Goal: Task Accomplishment & Management: Use online tool/utility

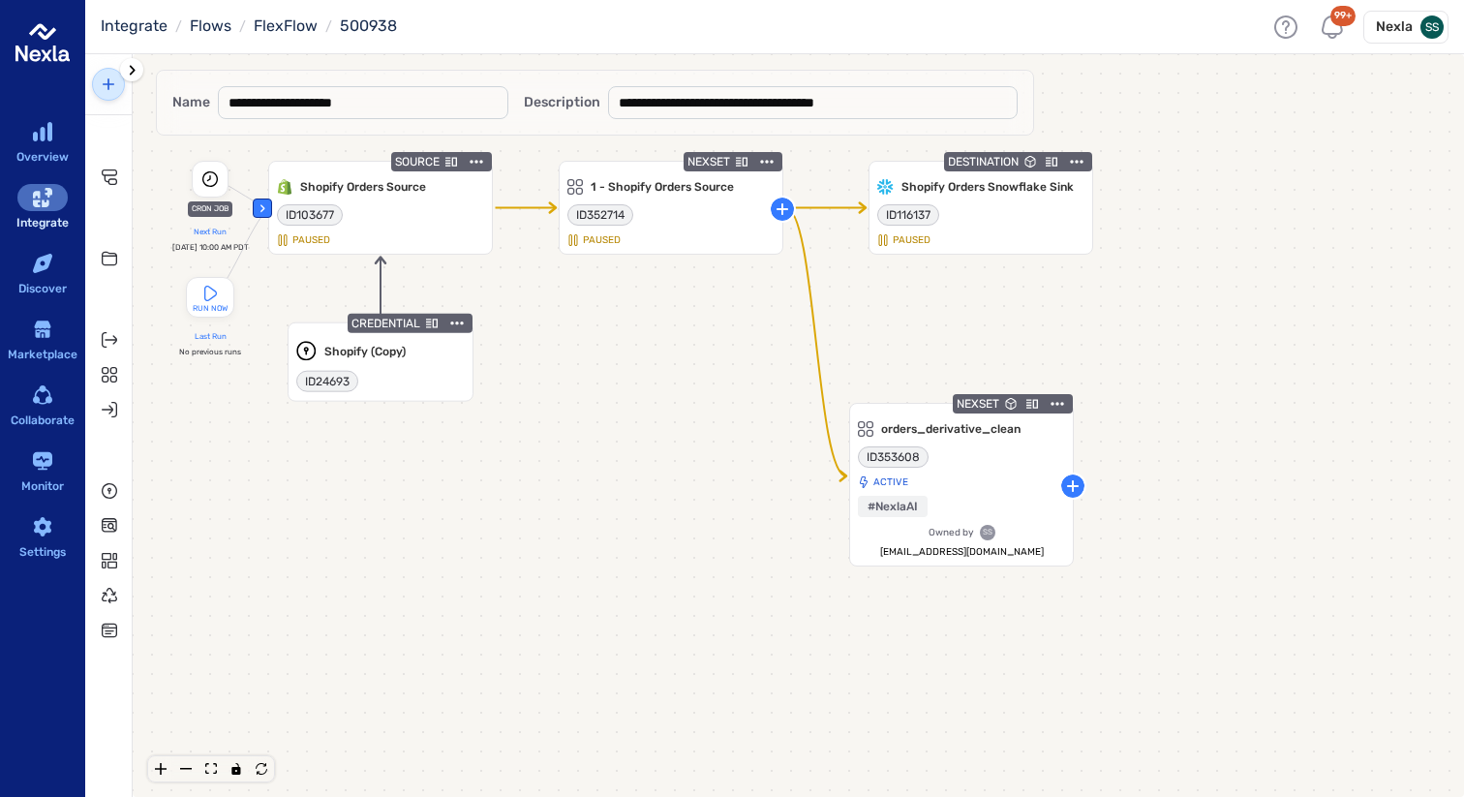
click at [120, 86] on link "New Data Flow" at bounding box center [108, 84] width 33 height 33
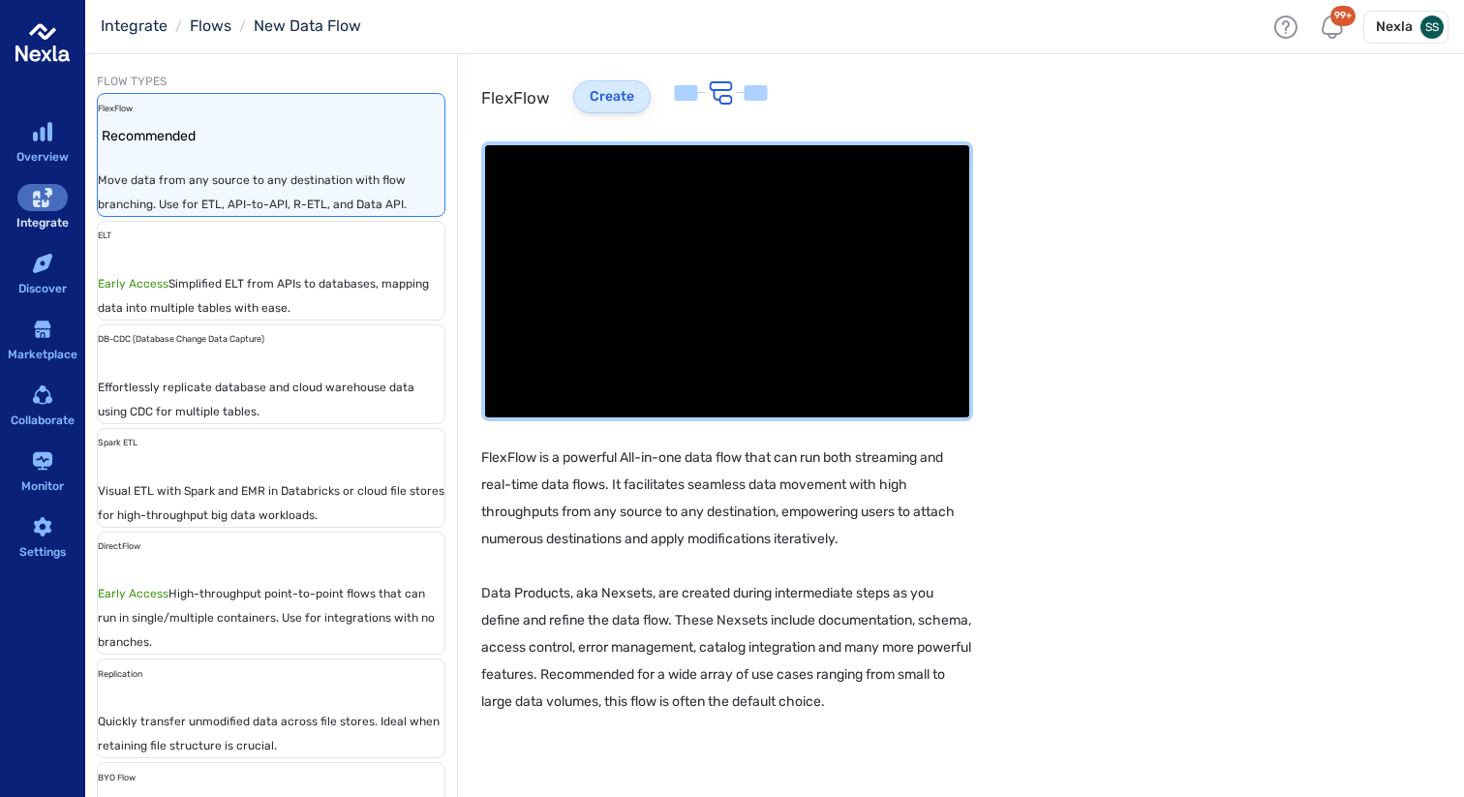
click at [651, 100] on button "Create" at bounding box center [611, 96] width 77 height 33
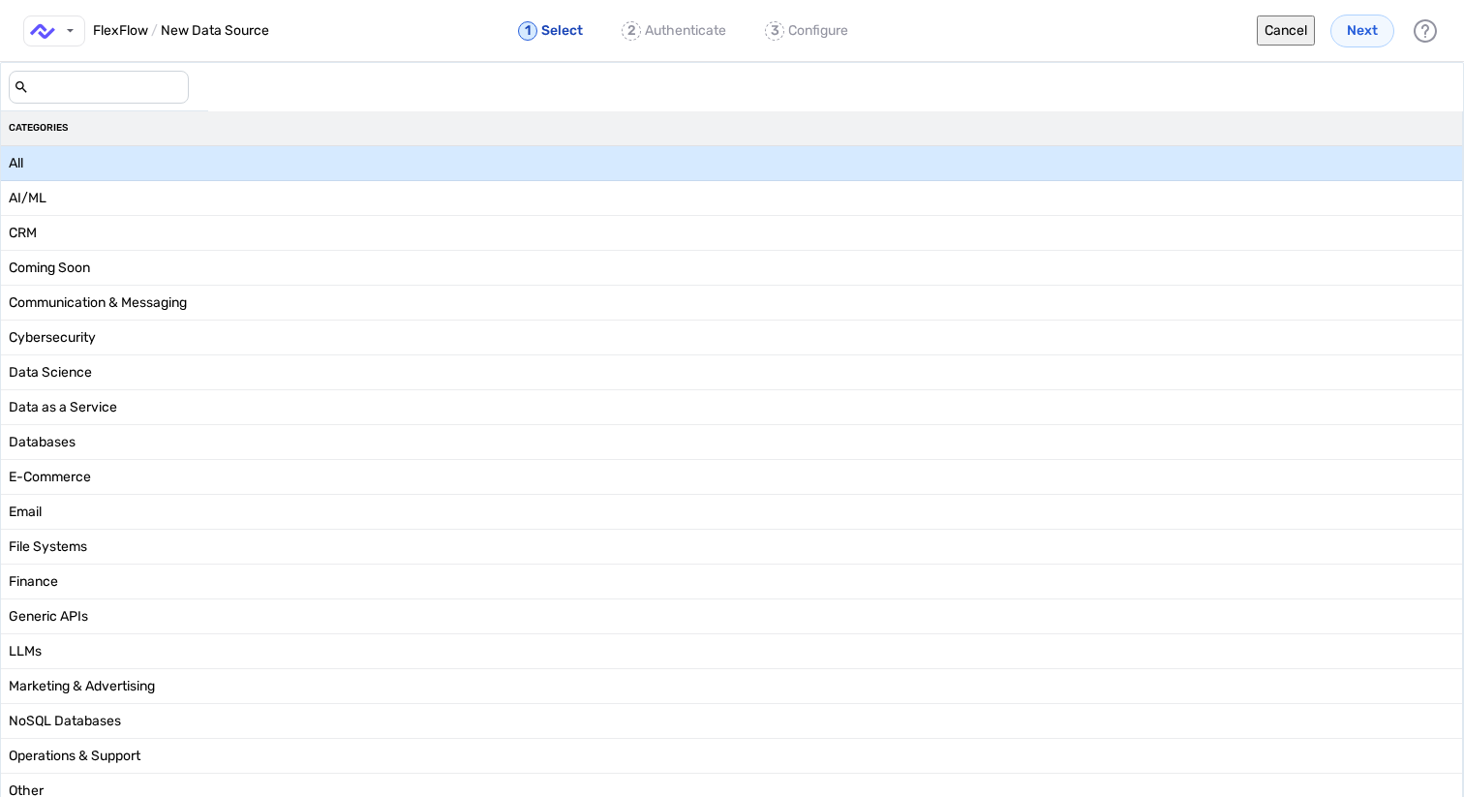
click at [197, 105] on div "add-data-source-form-container" at bounding box center [99, 87] width 196 height 48
click at [184, 93] on input "add-data-source-form-container" at bounding box center [106, 87] width 155 height 31
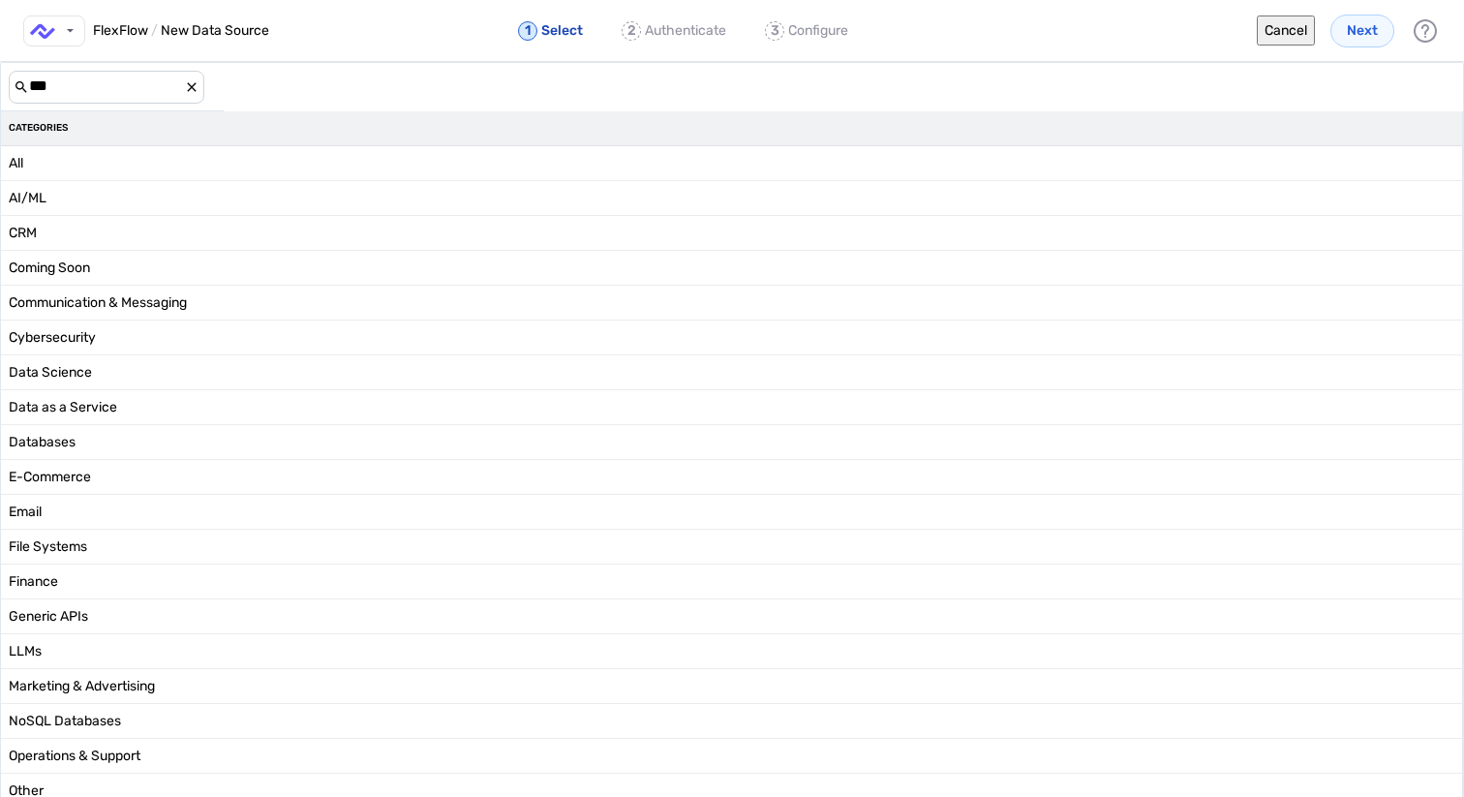
type input "***"
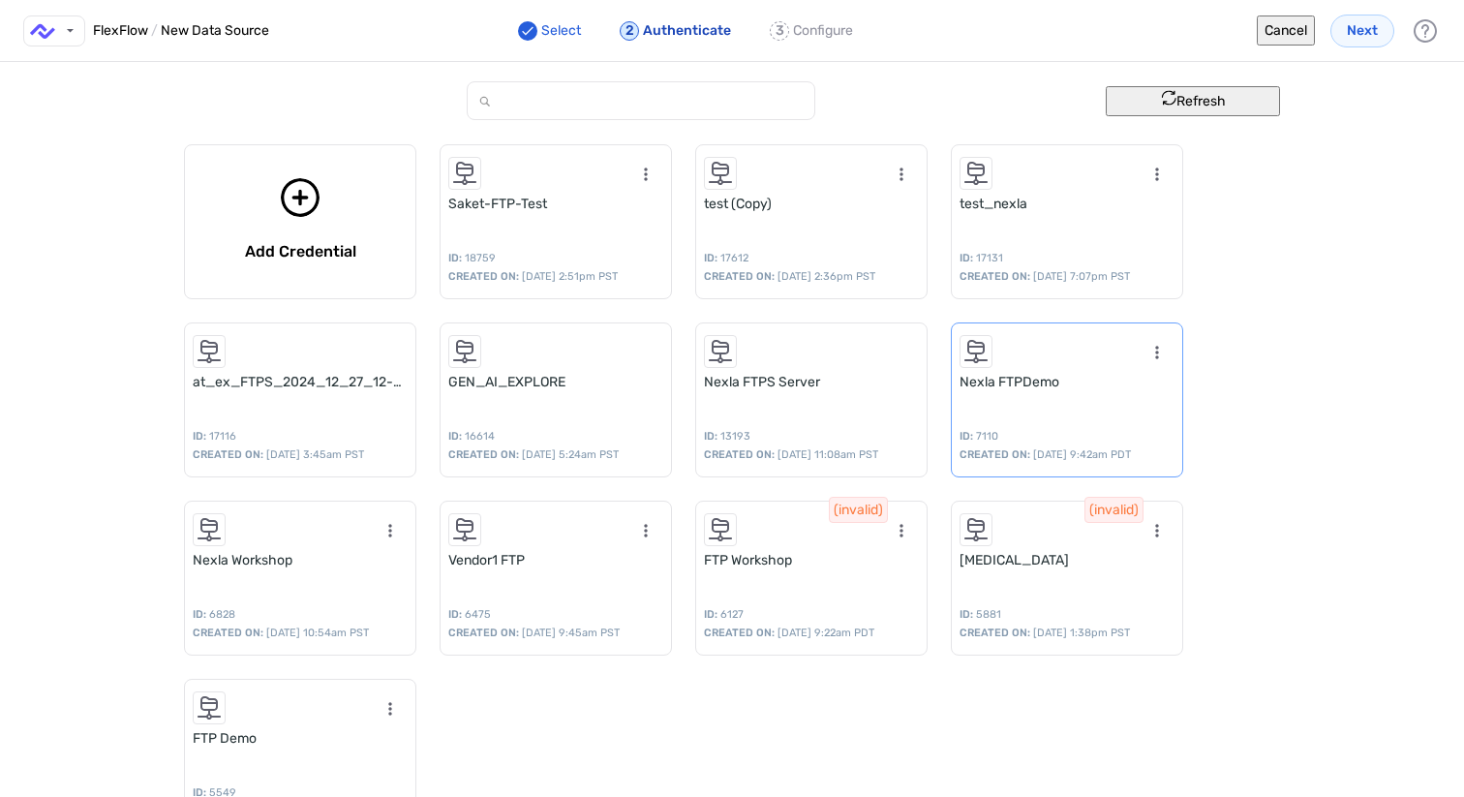
click at [1031, 400] on div "Nexla FTPDemo ID: 7110 CREATED ON: [DATE] 9:42am PDT" at bounding box center [1067, 399] width 232 height 155
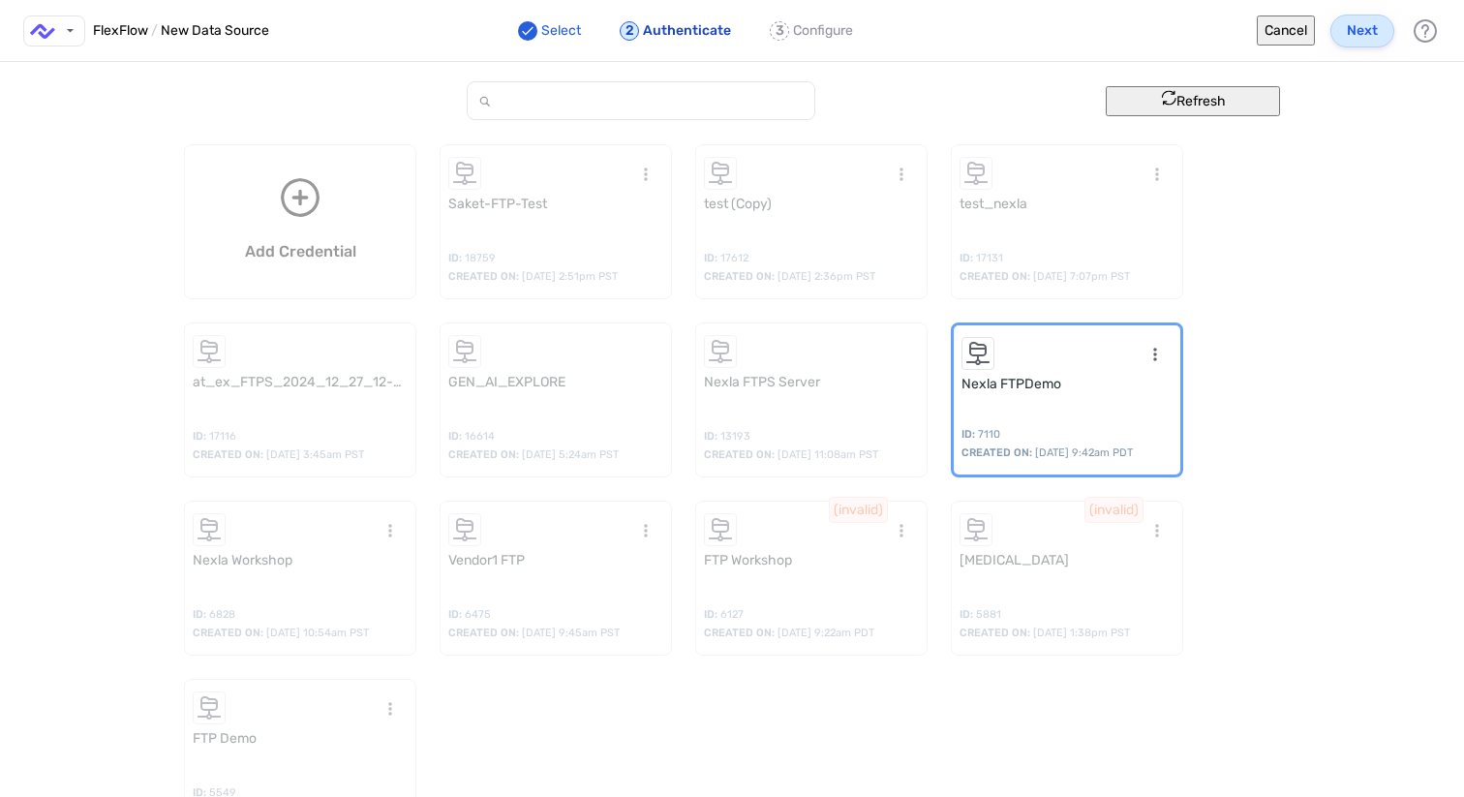
click at [1370, 30] on span "Next" at bounding box center [1362, 30] width 31 height 19
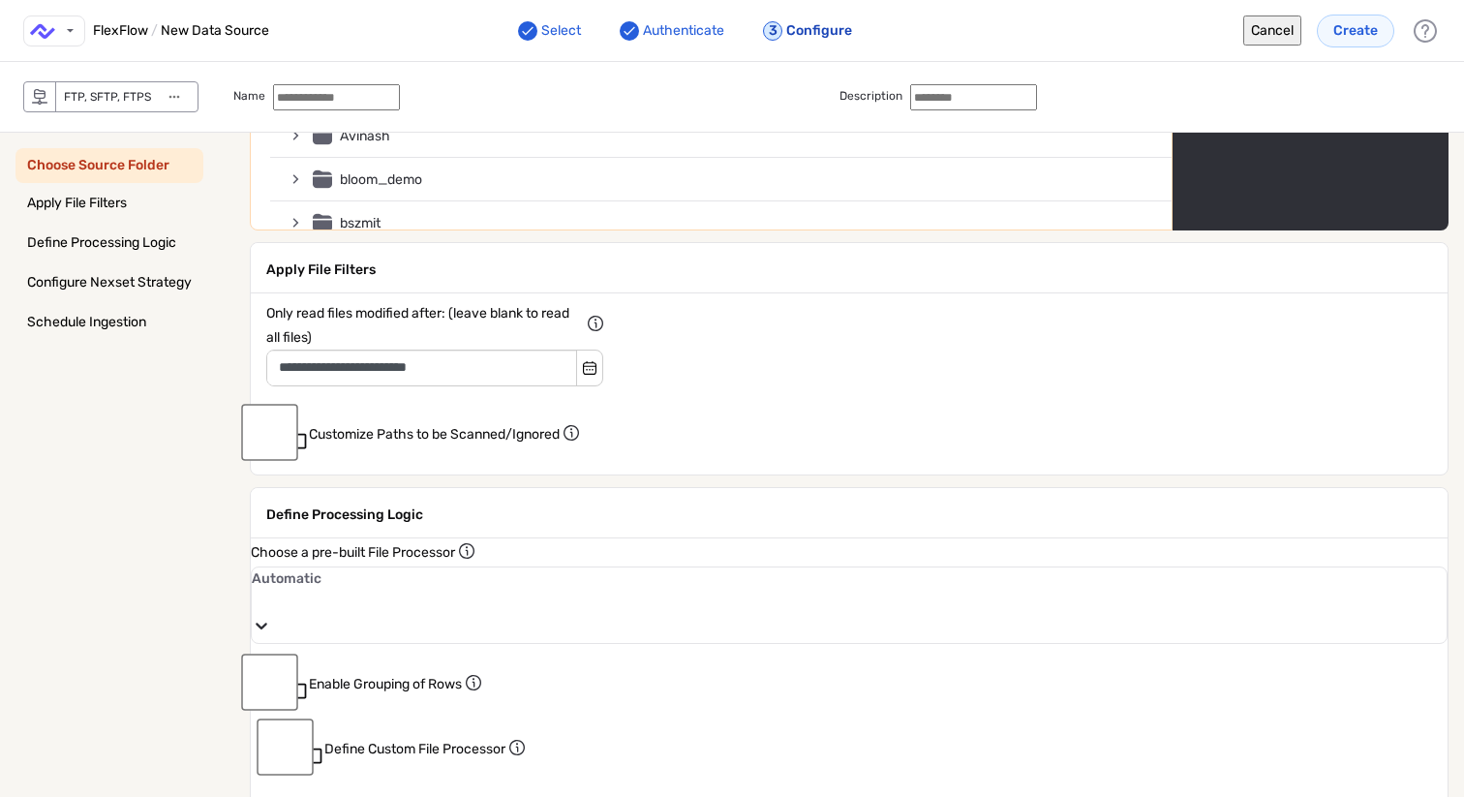
scroll to position [357, 0]
